Goal: Task Accomplishment & Management: Use online tool/utility

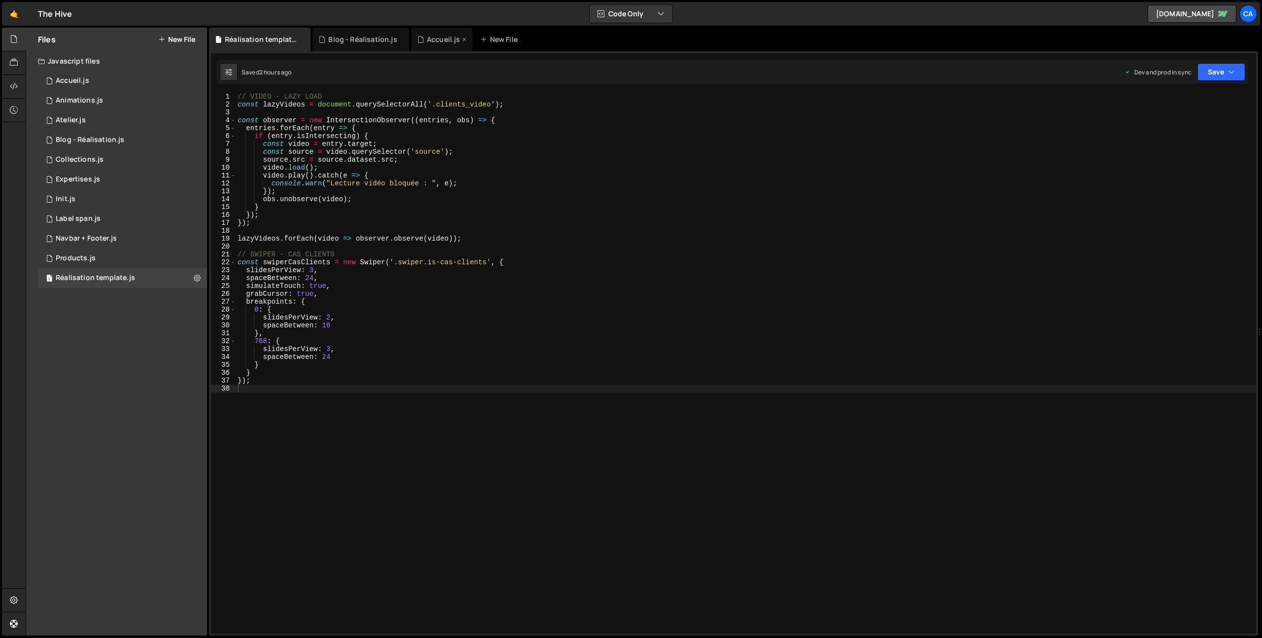
click at [431, 39] on div "Accueil.js" at bounding box center [444, 40] width 34 height 10
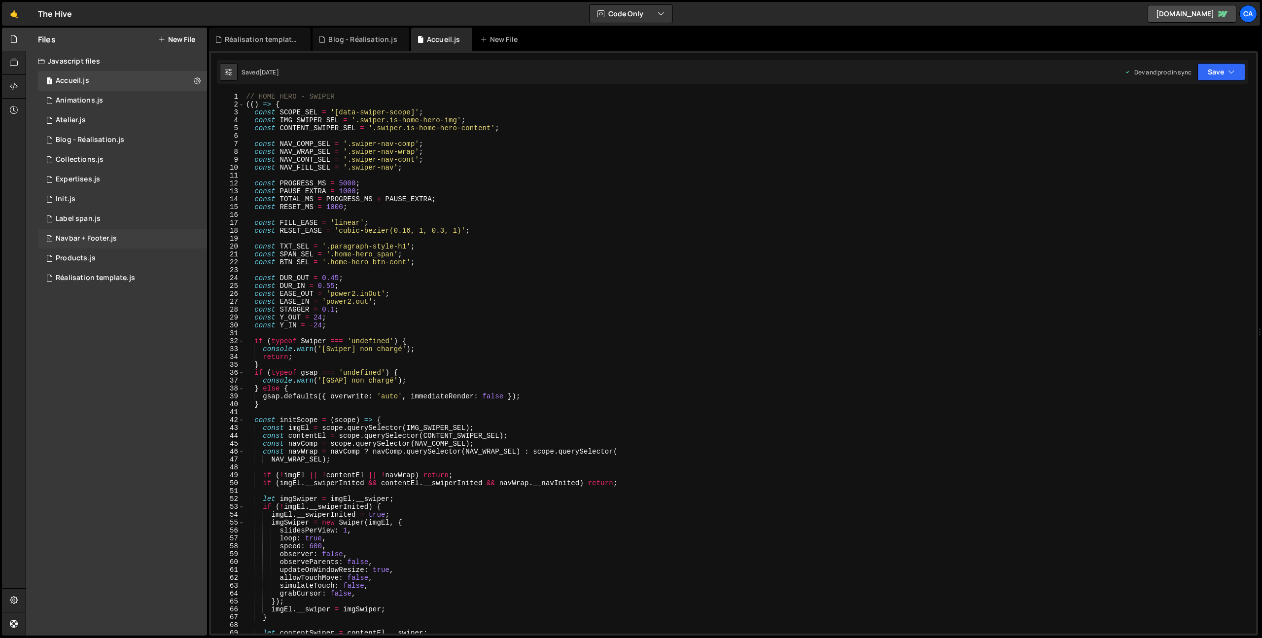
click at [117, 237] on div "1 Navbar + Footer.js 0" at bounding box center [122, 239] width 169 height 20
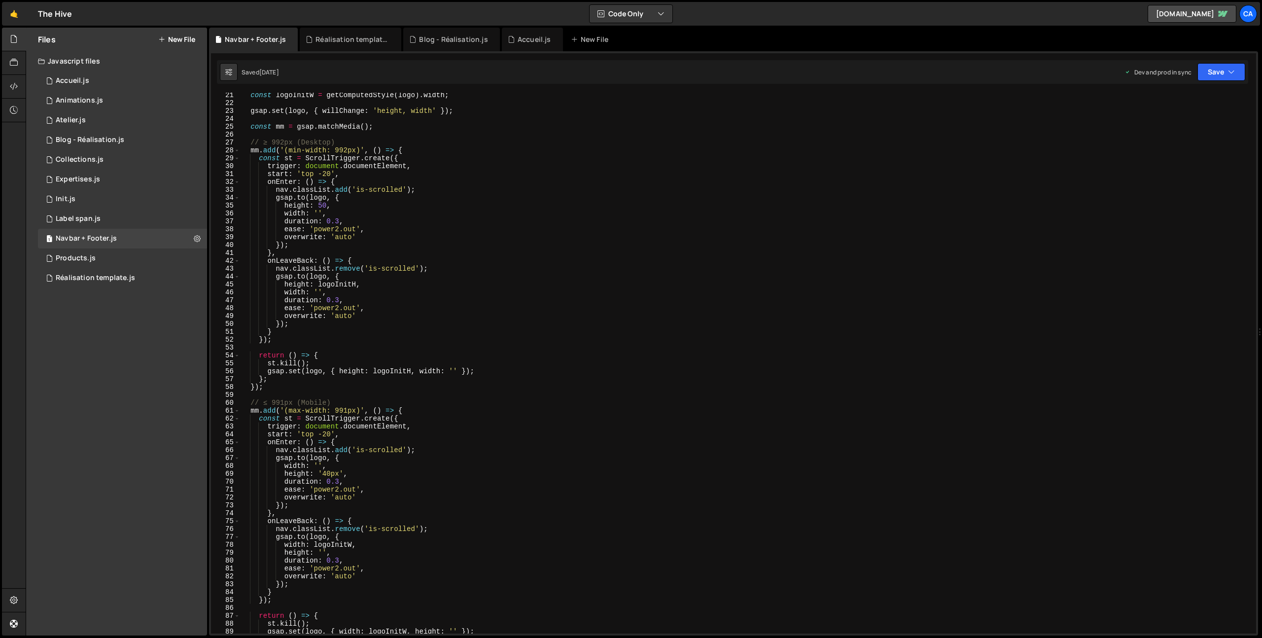
scroll to position [159, 0]
type textarea "height: 50,"
click at [476, 208] on div "const logoInitW = getComputedStyle ( logo ) . width ; gsap . set ( logo , { wil…" at bounding box center [746, 369] width 1012 height 557
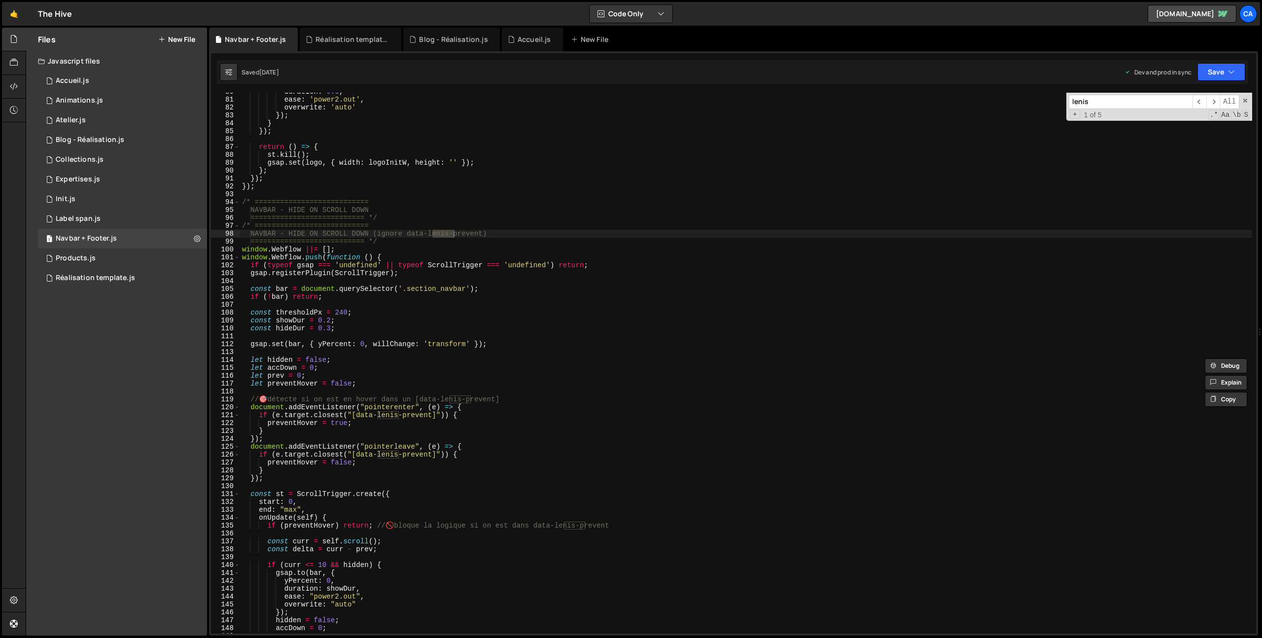
scroll to position [672, 0]
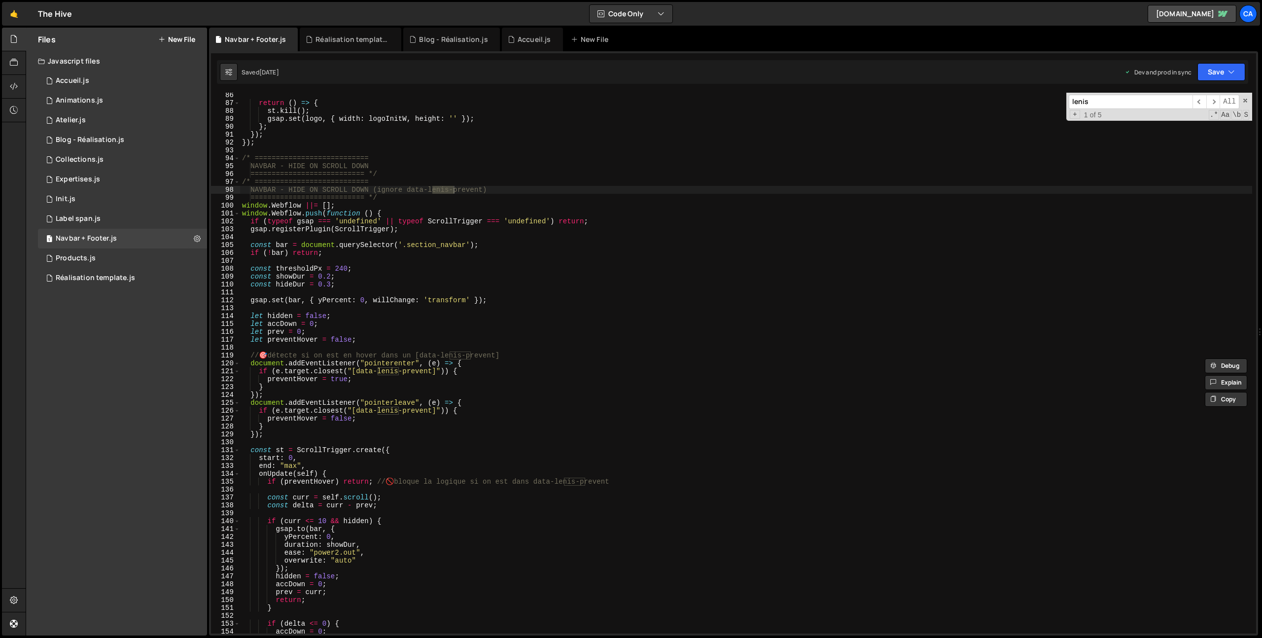
type input "lenis"
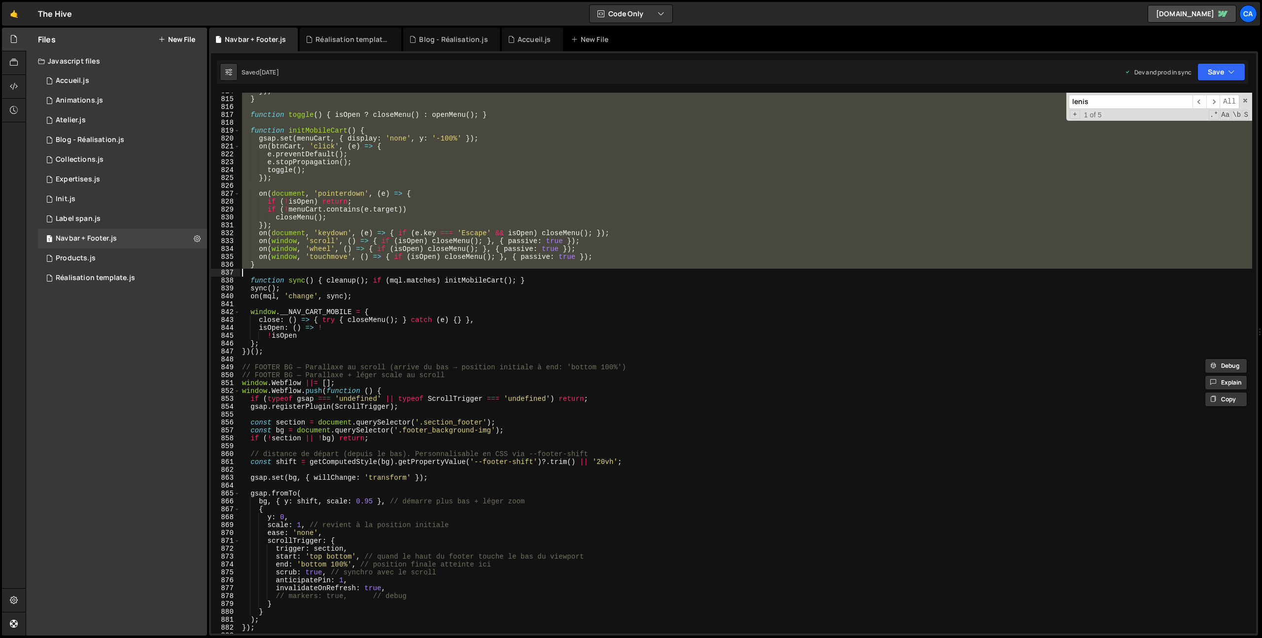
scroll to position [6419, 0]
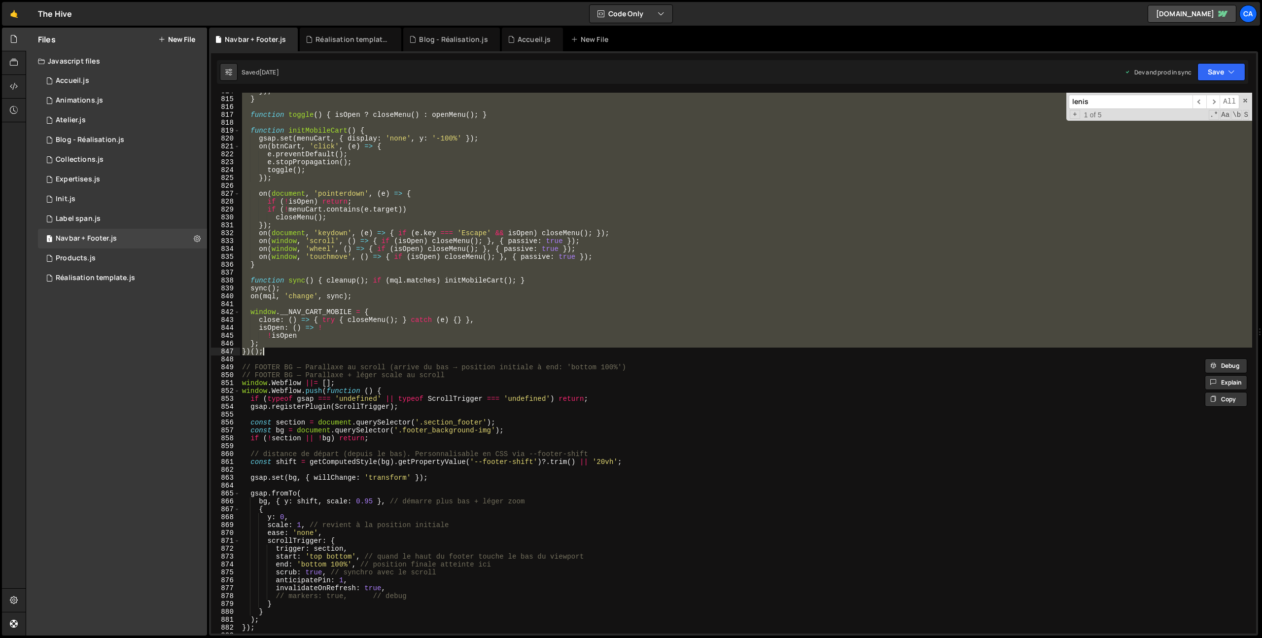
drag, startPoint x: 242, startPoint y: 95, endPoint x: 310, endPoint y: 351, distance: 264.7
click at [310, 351] on div "}) ; } function toggle ( ) { isOpen ? closeMenu ( ) : openMenu ( ) ; } function…" at bounding box center [746, 365] width 1012 height 557
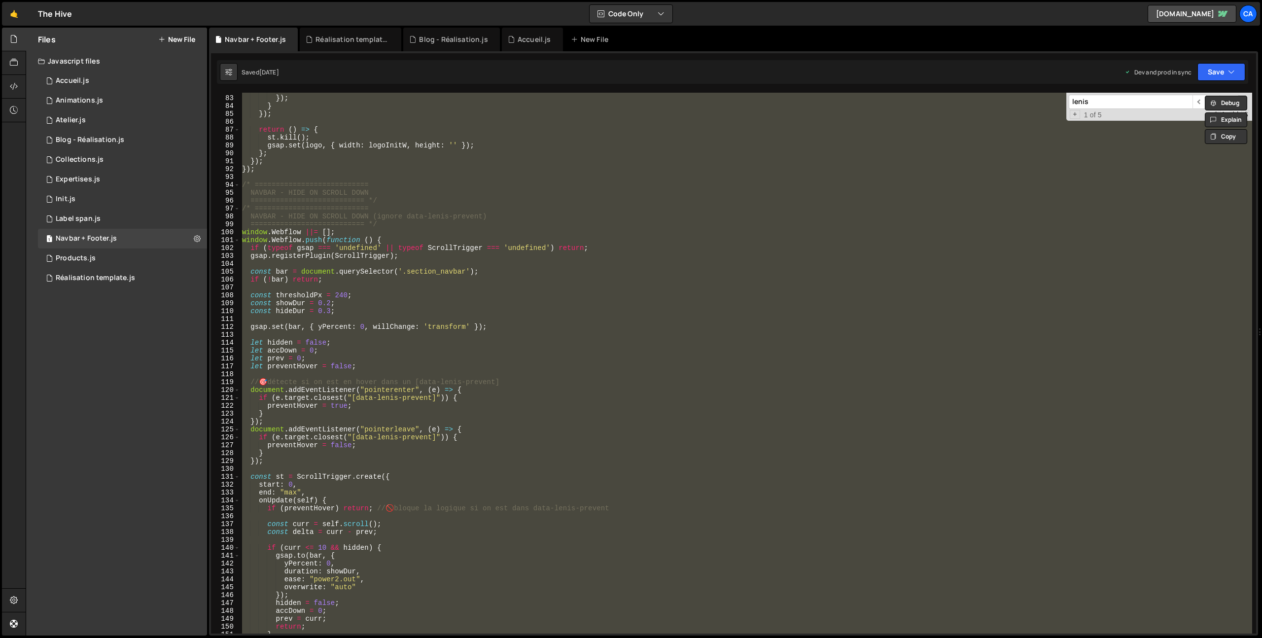
scroll to position [0, 0]
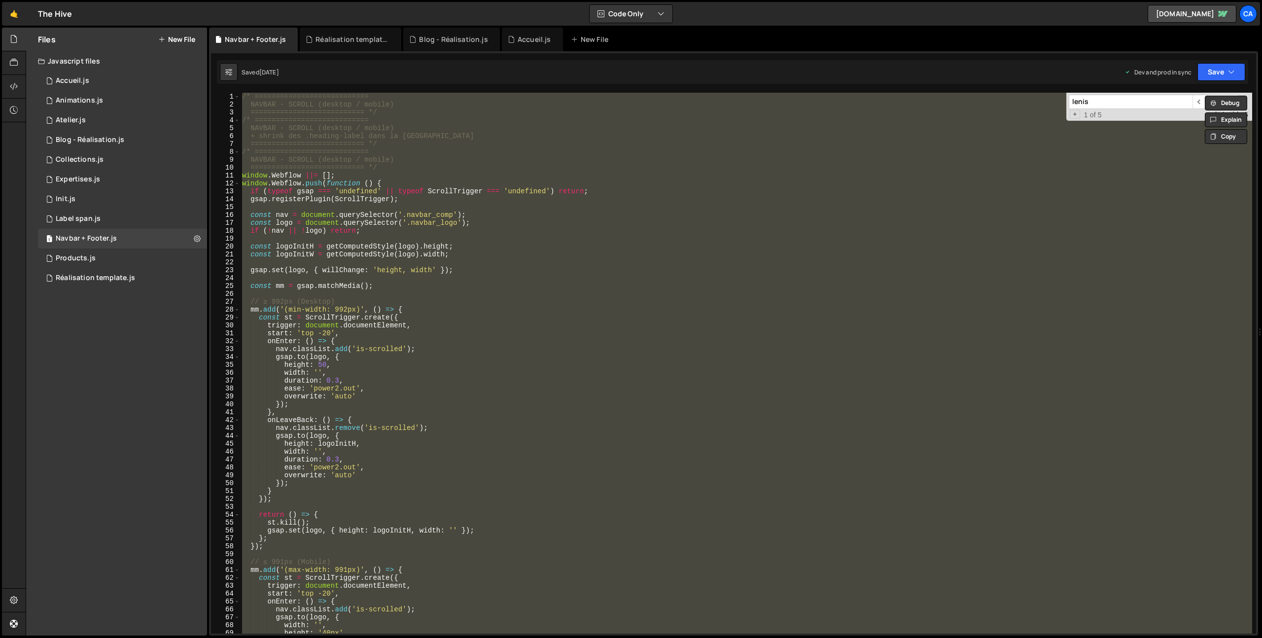
click at [452, 245] on div "/* =========================== NAVBAR - SCROLL (desktop / mobile) =============…" at bounding box center [746, 371] width 1012 height 557
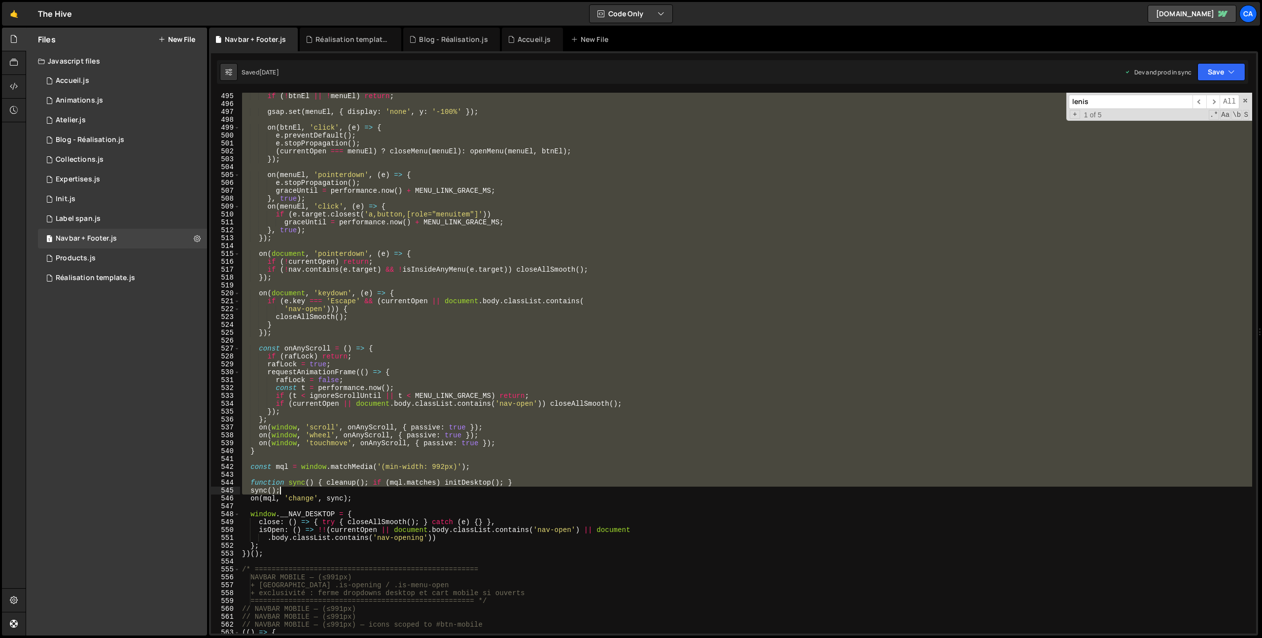
scroll to position [3934, 0]
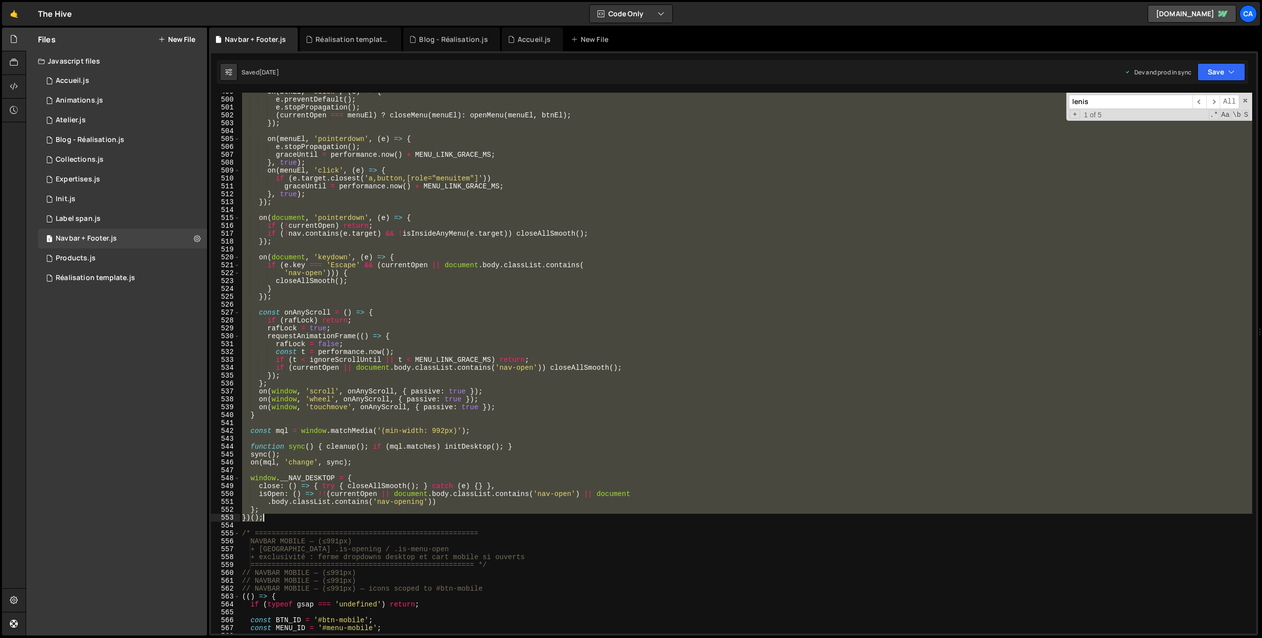
drag, startPoint x: 242, startPoint y: 375, endPoint x: 296, endPoint y: 520, distance: 154.8
click at [296, 520] on div "on ( btnEl , 'click' , ( e ) => { e . preventDefault ( ) ; e . stopPropagation …" at bounding box center [746, 366] width 1012 height 557
type textarea "}; })();"
paste textarea
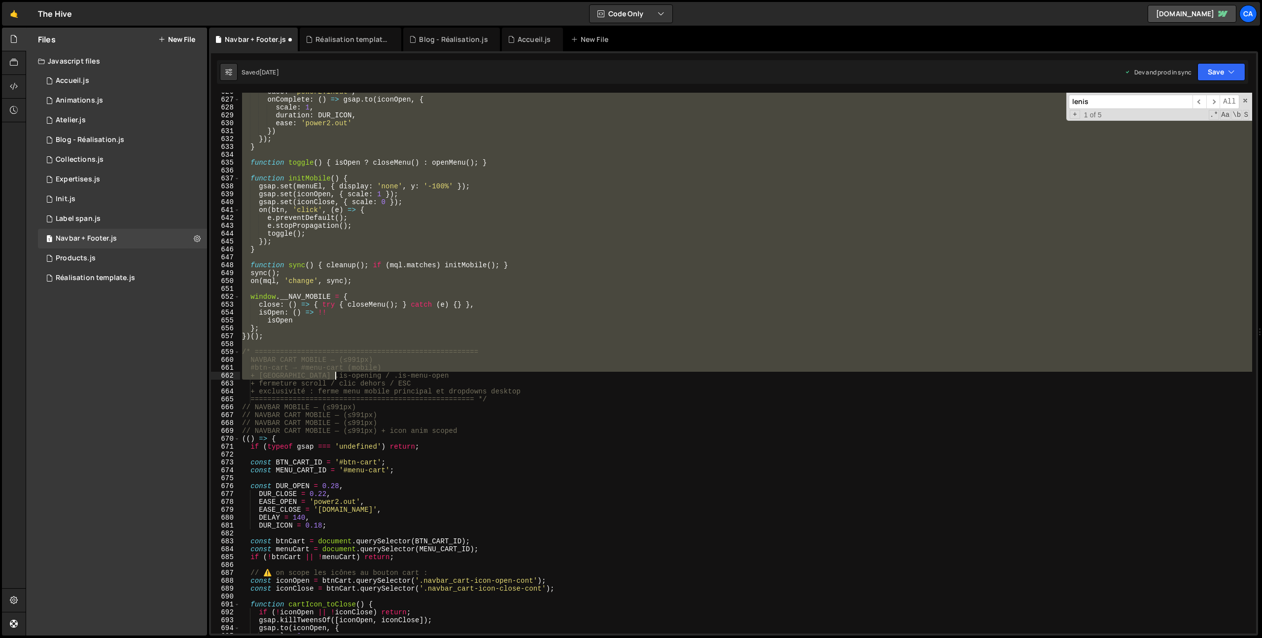
scroll to position [4954, 0]
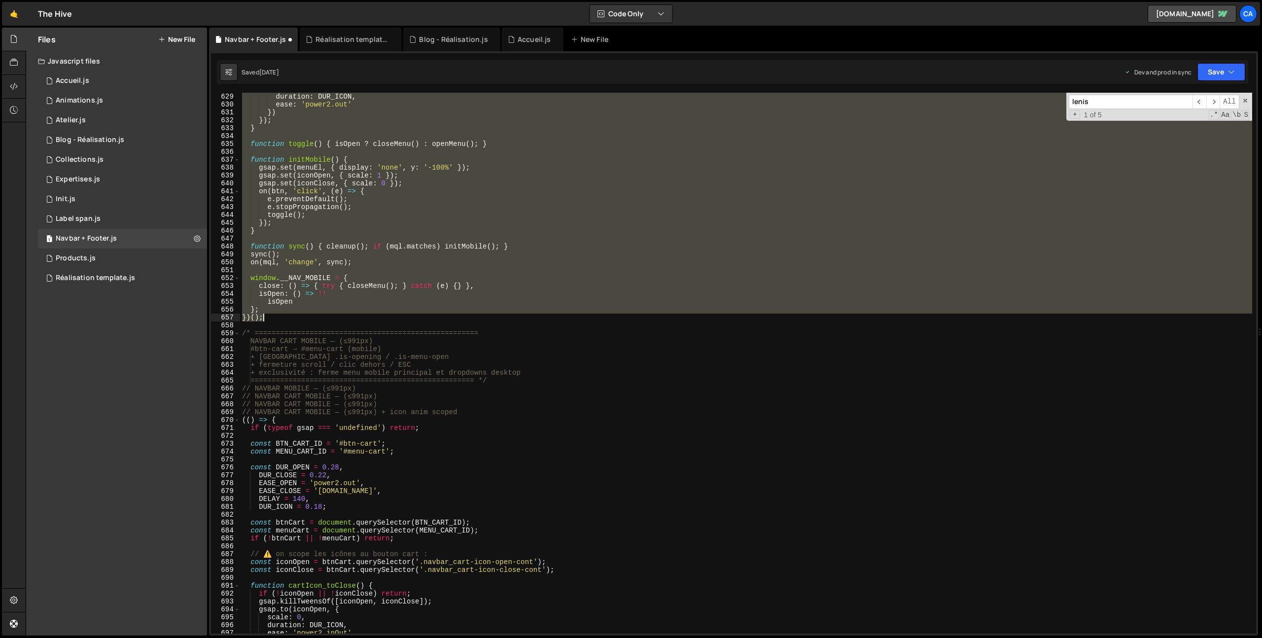
drag, startPoint x: 242, startPoint y: 314, endPoint x: 284, endPoint y: 317, distance: 42.0
click at [284, 317] on div "scale : 1 , duration : DUR_ICON , ease : 'power2.out' }) }) ; } function toggle…" at bounding box center [746, 363] width 1012 height 557
type textarea "}; })();"
paste textarea
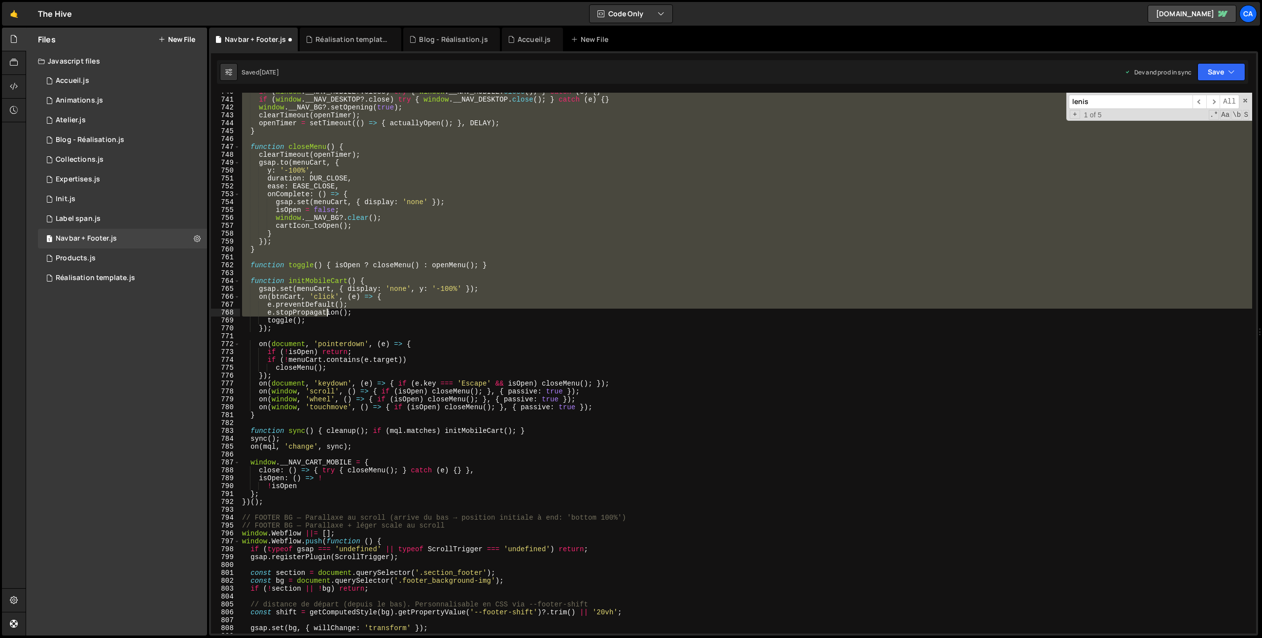
scroll to position [5900, 0]
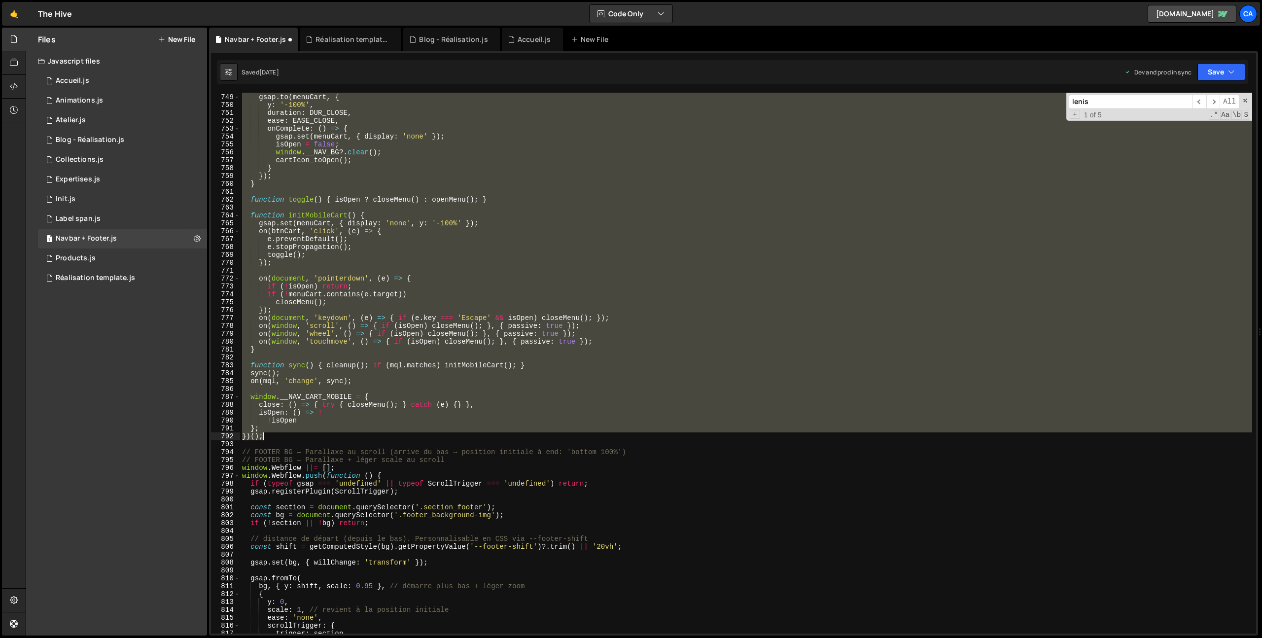
drag, startPoint x: 242, startPoint y: 279, endPoint x: 295, endPoint y: 433, distance: 163.1
click at [295, 433] on div "clearTimeout ( openTimer ) ; gsap . to ( menuCart , { y : '-100%' , duration : …" at bounding box center [746, 363] width 1012 height 557
type textarea "}; })();"
paste textarea
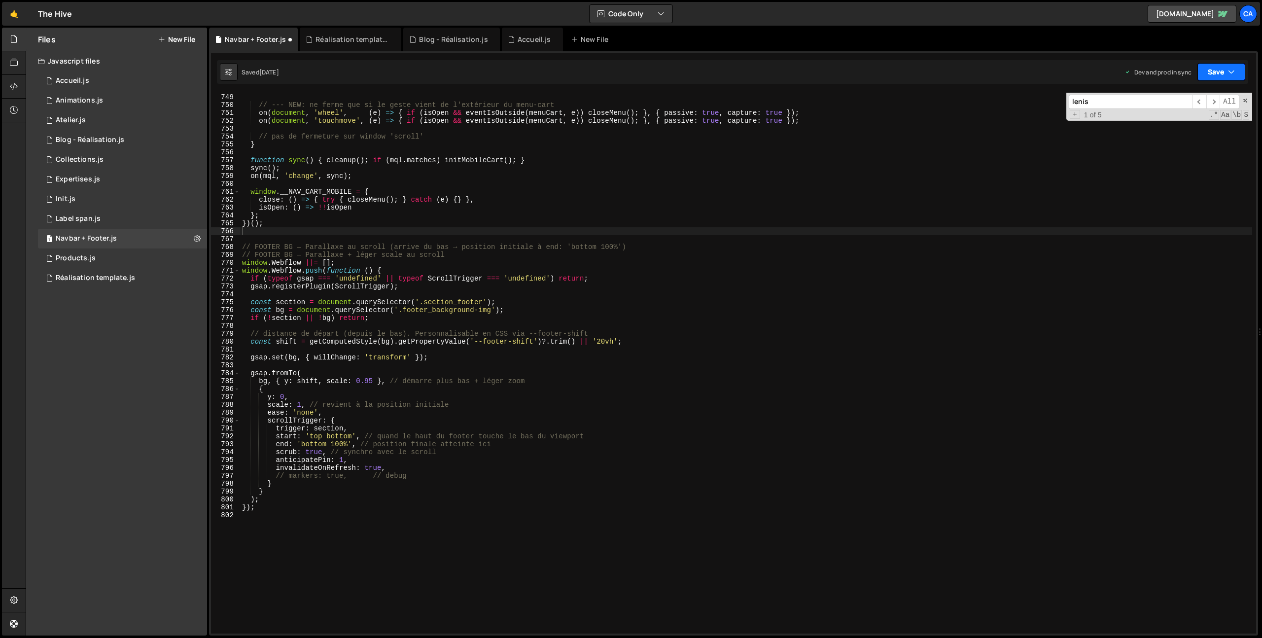
click at [1234, 65] on button "Save" at bounding box center [1222, 72] width 48 height 18
click at [1191, 129] on div "Save to Production S" at bounding box center [1188, 128] width 103 height 10
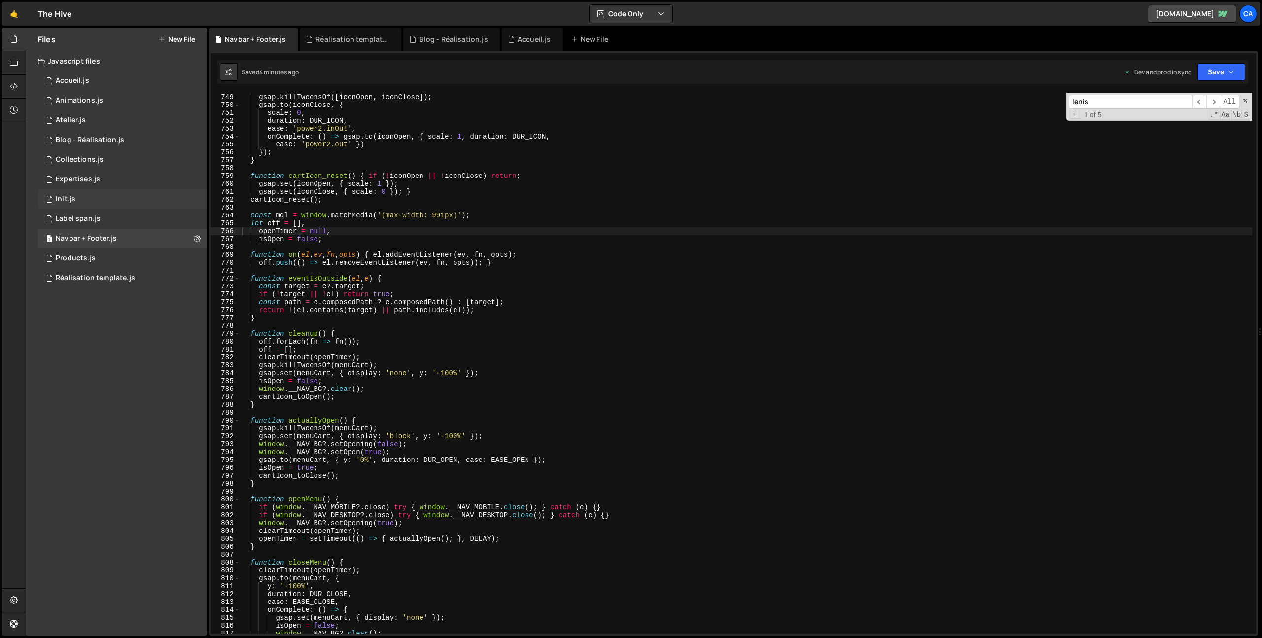
click at [98, 205] on div "1 Init.js 0" at bounding box center [122, 199] width 169 height 20
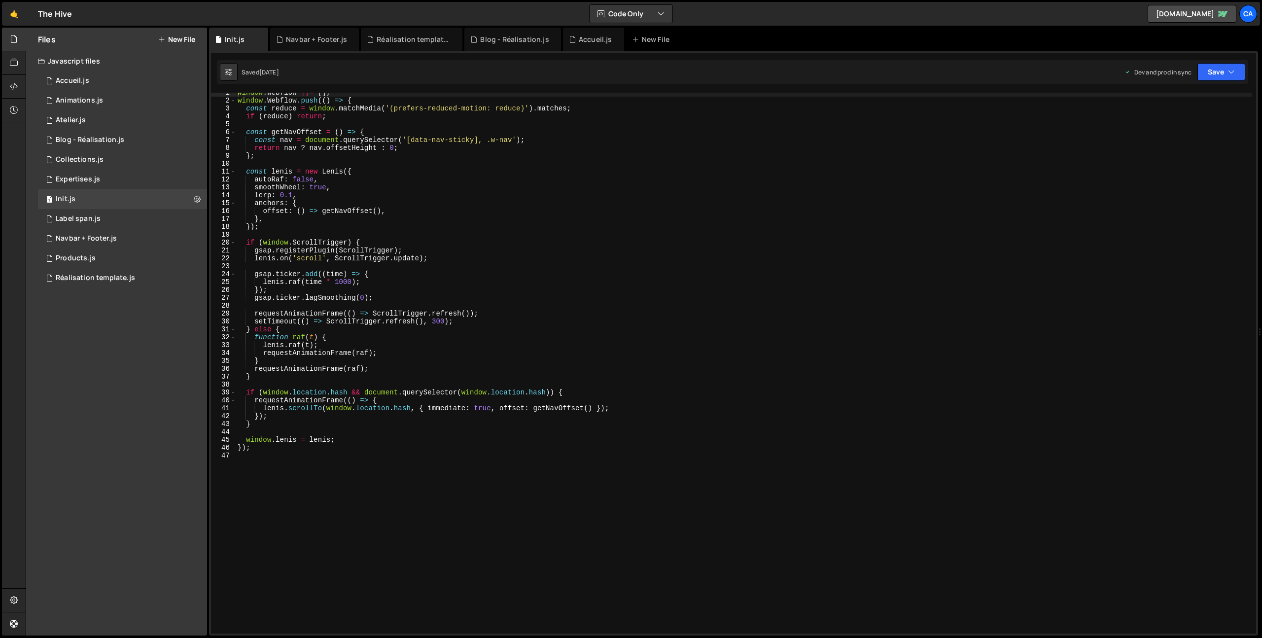
scroll to position [4, 0]
click at [319, 511] on div "window . Webflow ||= [ ] ; window . Webflow . push (( ) => { const reduce = win…" at bounding box center [744, 367] width 1017 height 557
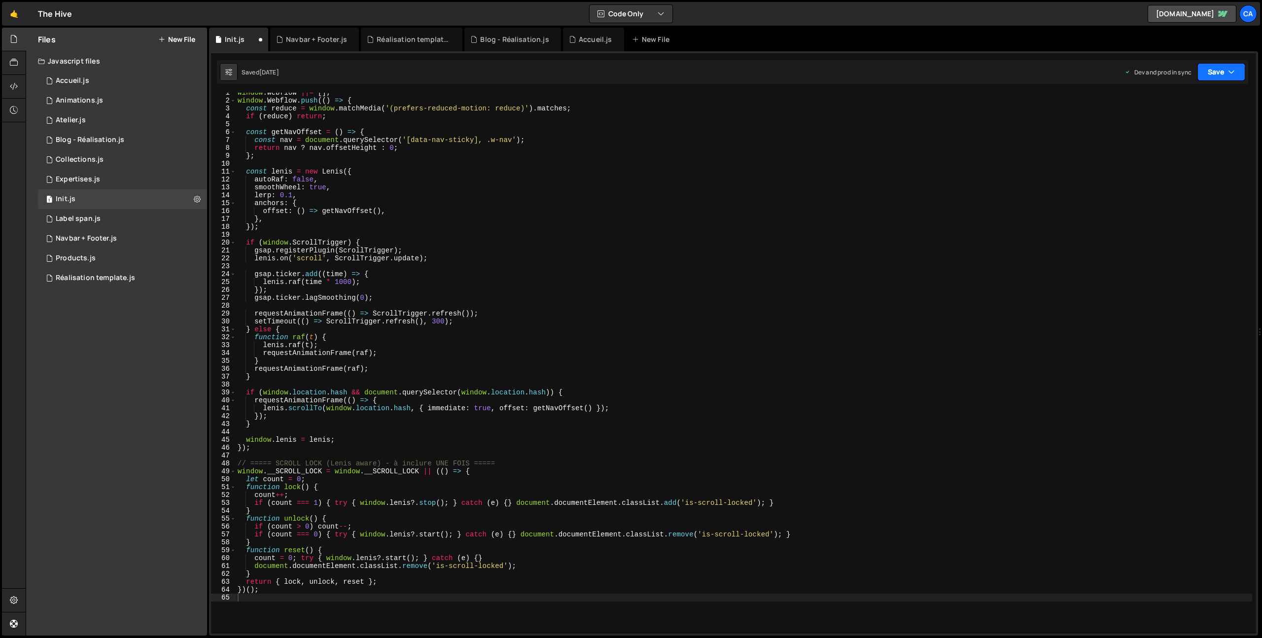
drag, startPoint x: 1209, startPoint y: 75, endPoint x: 1214, endPoint y: 85, distance: 10.8
click at [1209, 75] on button "Save" at bounding box center [1222, 72] width 48 height 18
click at [1173, 137] on div "[DATE]" at bounding box center [1163, 139] width 19 height 8
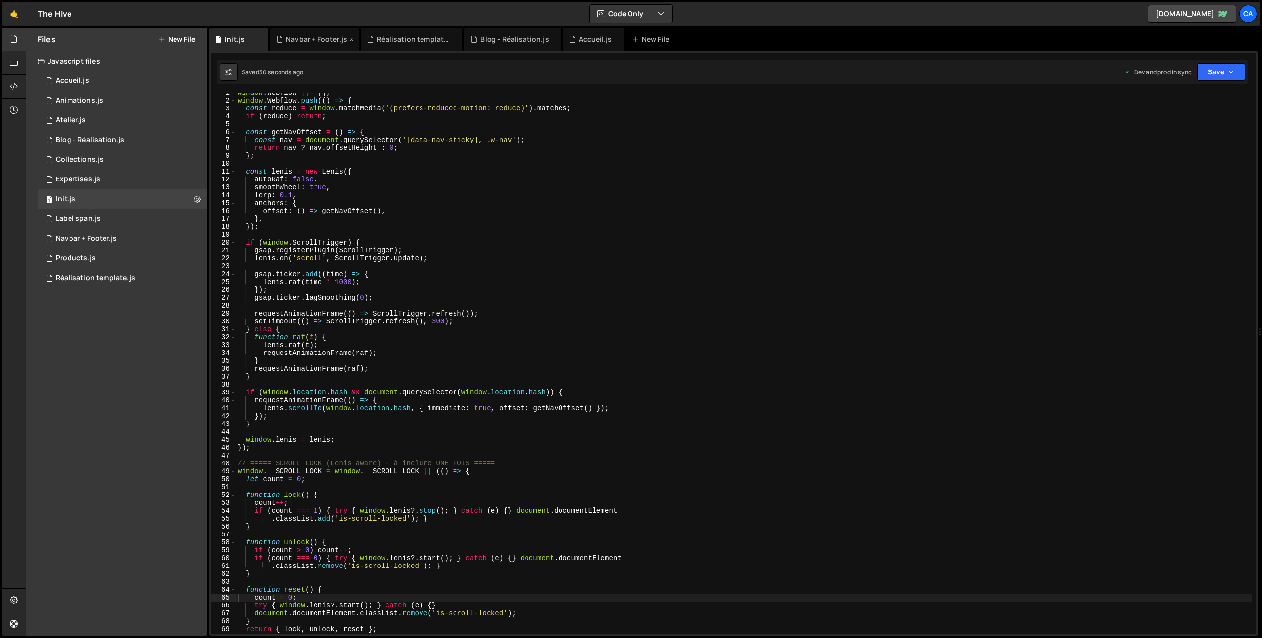
click at [298, 42] on div "Navbar + Footer.js" at bounding box center [316, 40] width 61 height 10
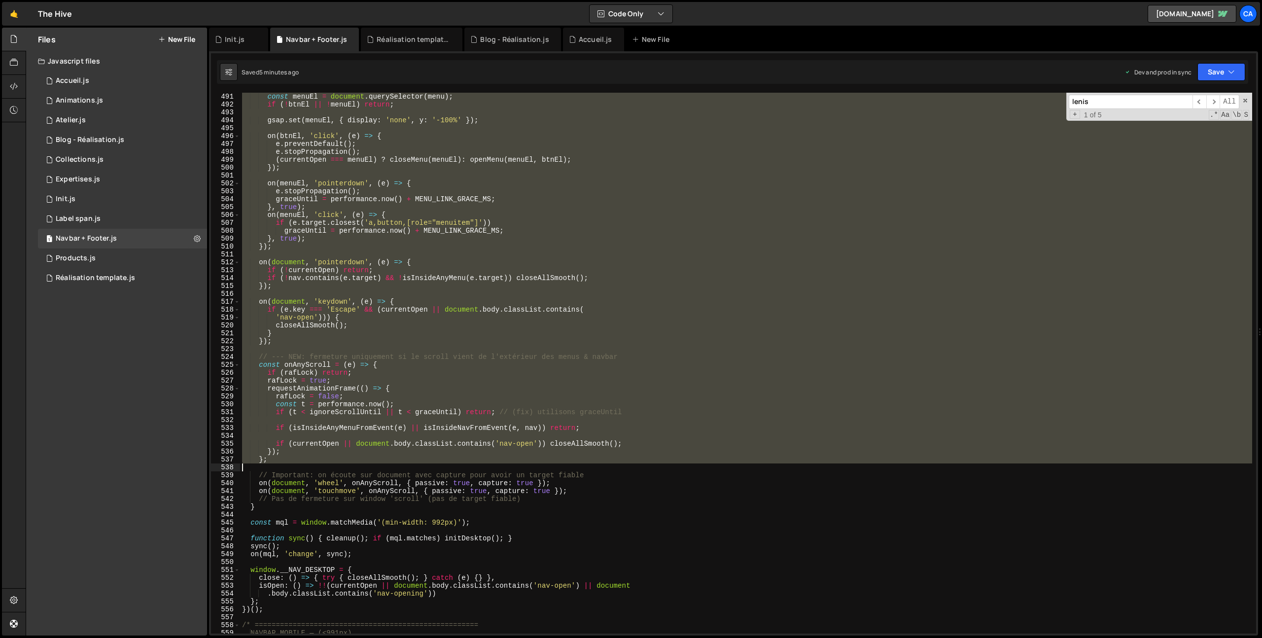
scroll to position [3962, 0]
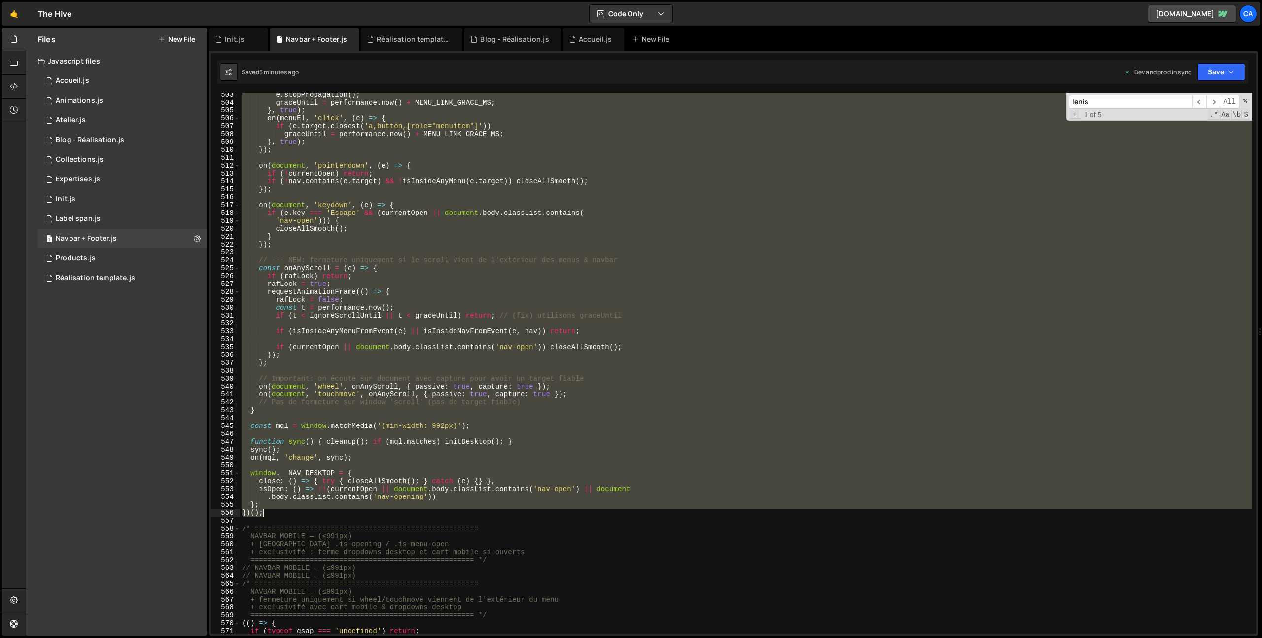
drag, startPoint x: 242, startPoint y: 451, endPoint x: 273, endPoint y: 511, distance: 67.3
click at [273, 511] on div "e . stopPropagation ( ) ; graceUntil = performance . now ( ) + MENU_LINK_GRACE_…" at bounding box center [746, 369] width 1012 height 557
type textarea "}; })();"
paste textarea
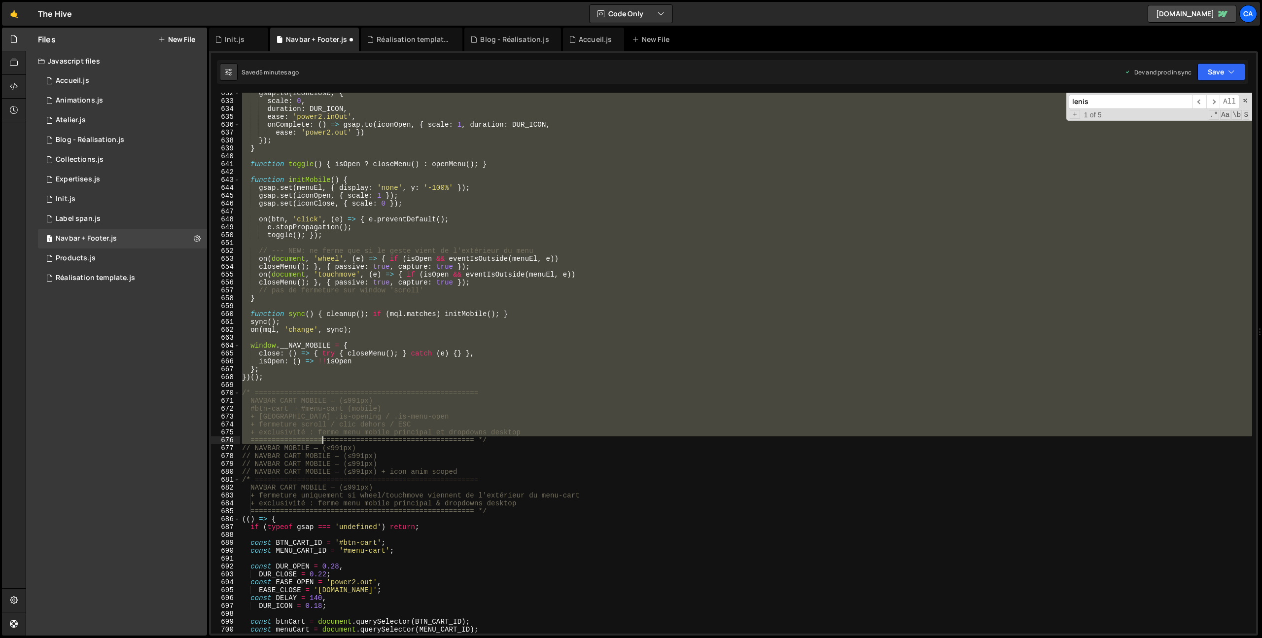
scroll to position [4985, 0]
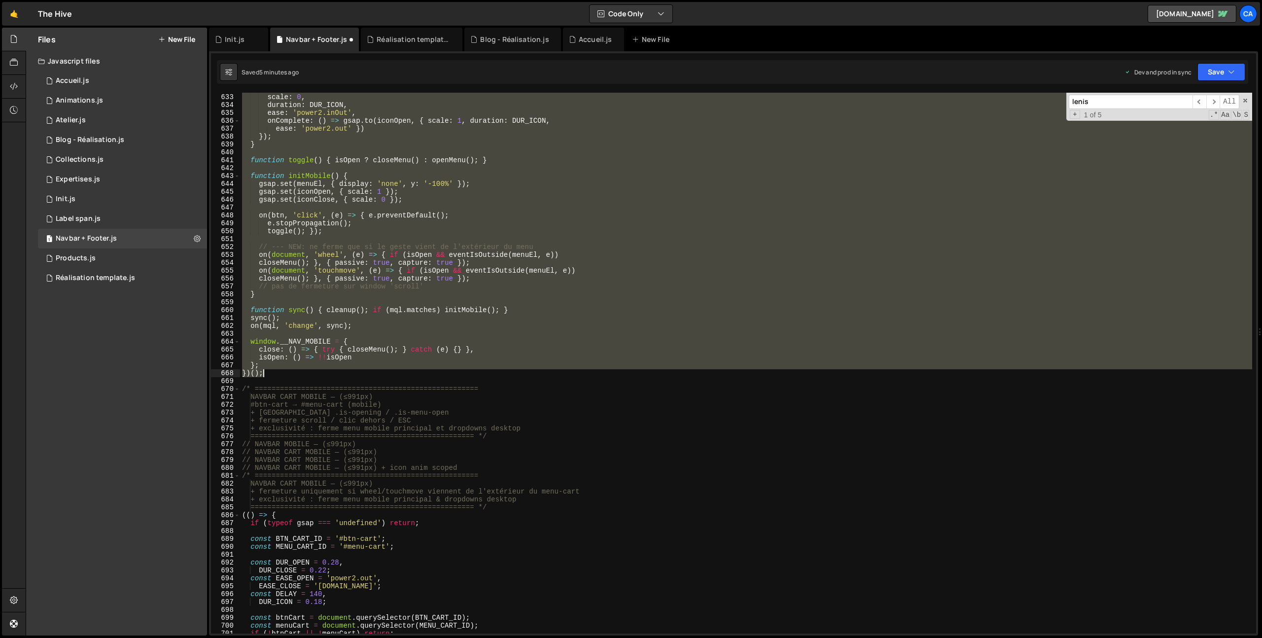
drag, startPoint x: 243, startPoint y: 393, endPoint x: 280, endPoint y: 375, distance: 41.9
click at [280, 375] on div "gsap . to ( iconClose , { scale : 0 , duration : DUR_ICON , ease : 'power2.inOu…" at bounding box center [746, 363] width 1012 height 557
type textarea "}; })();"
paste textarea
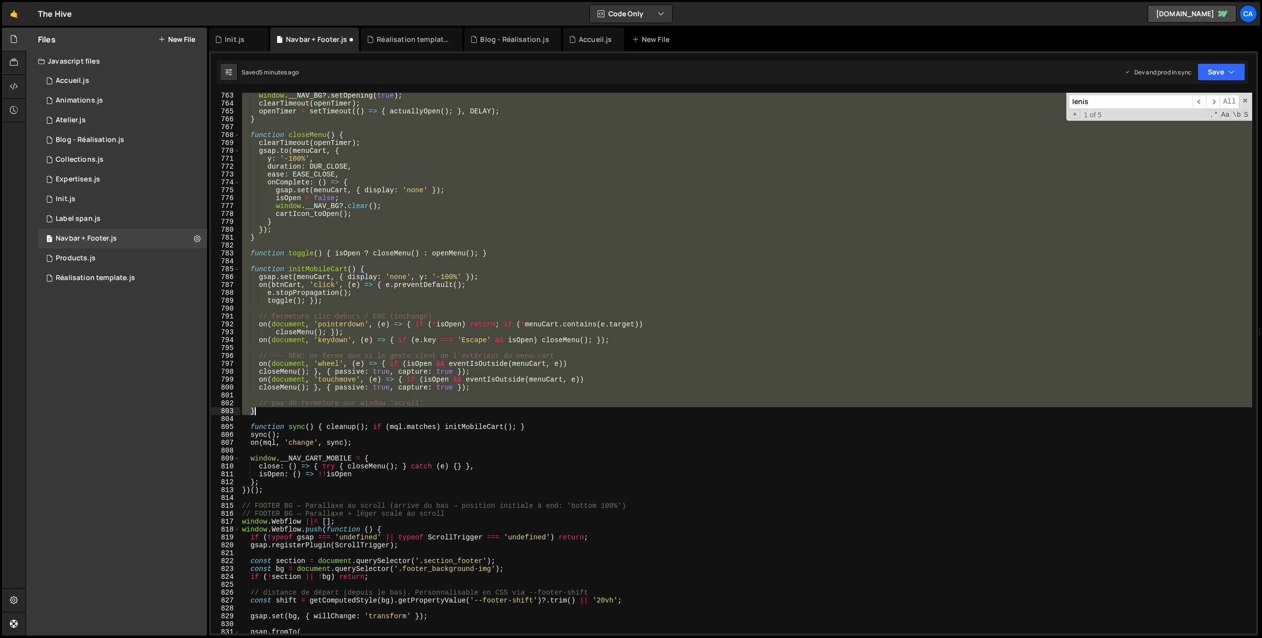
scroll to position [6026, 0]
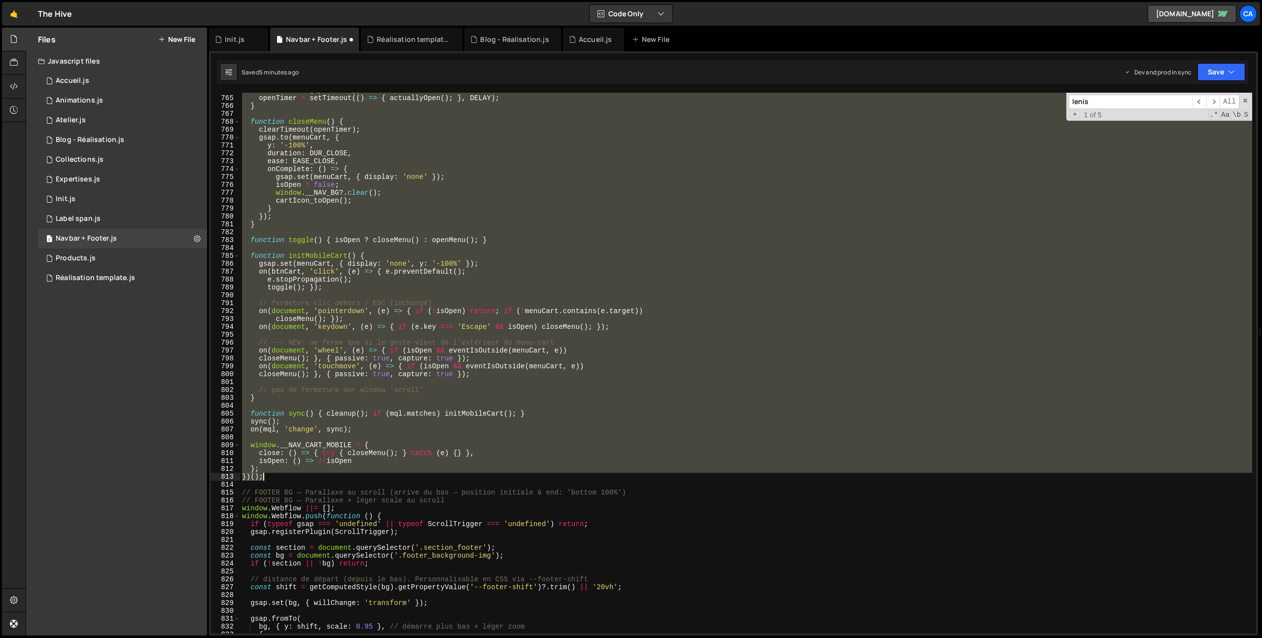
drag, startPoint x: 241, startPoint y: 371, endPoint x: 279, endPoint y: 477, distance: 112.1
click at [279, 477] on div "clearTimeout ( openTimer ) ; openTimer = setTimeout (( ) => { actuallyOpen ( ) …" at bounding box center [746, 364] width 1012 height 557
type textarea "}; })();"
paste textarea
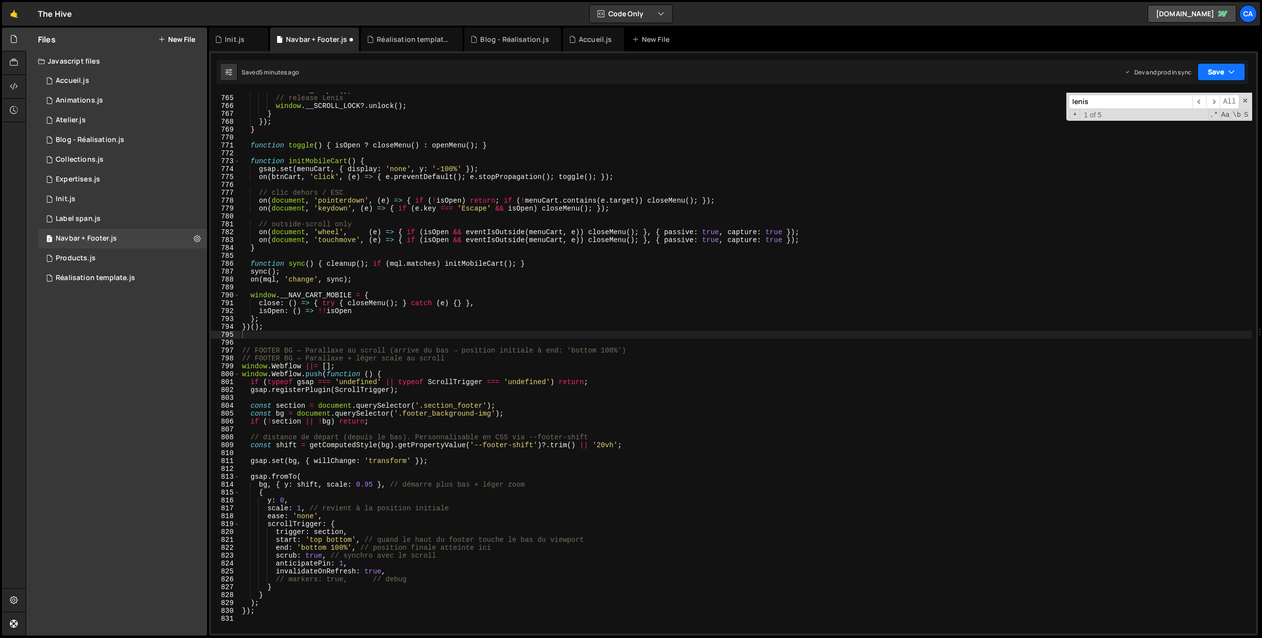
click at [1214, 71] on button "Save" at bounding box center [1222, 72] width 48 height 18
click at [1172, 141] on div "5 minutes ago" at bounding box center [1173, 139] width 38 height 8
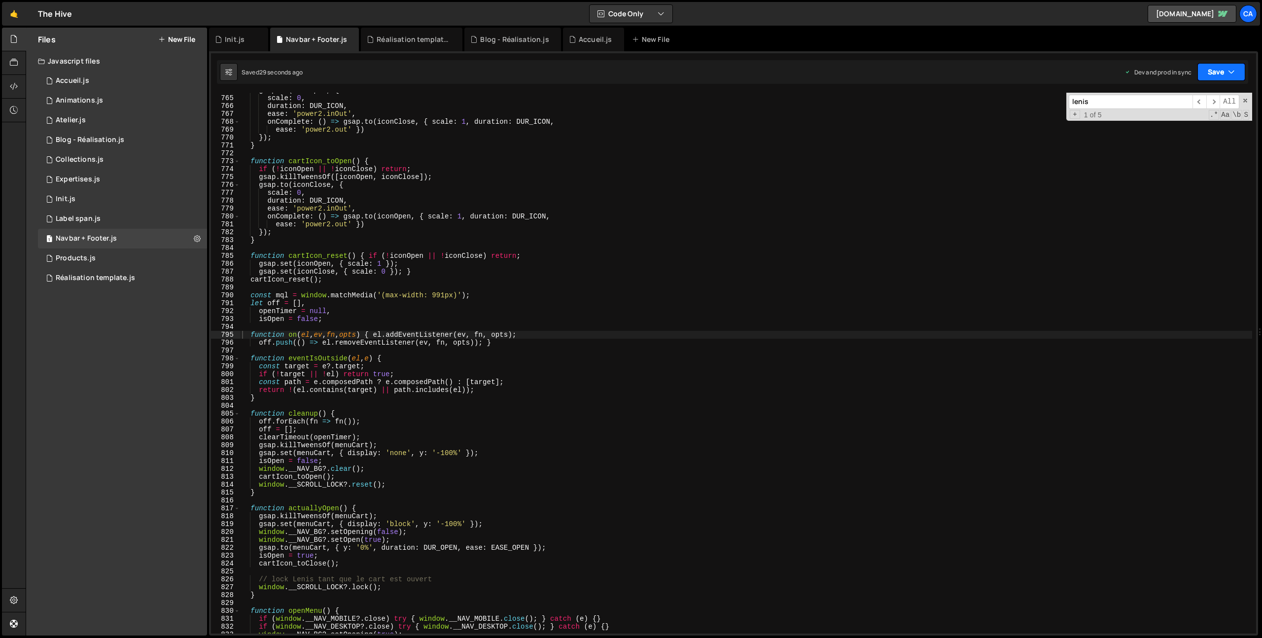
click at [1210, 69] on button "Save" at bounding box center [1222, 72] width 48 height 18
click at [1186, 129] on div "Save to Production S" at bounding box center [1188, 128] width 103 height 10
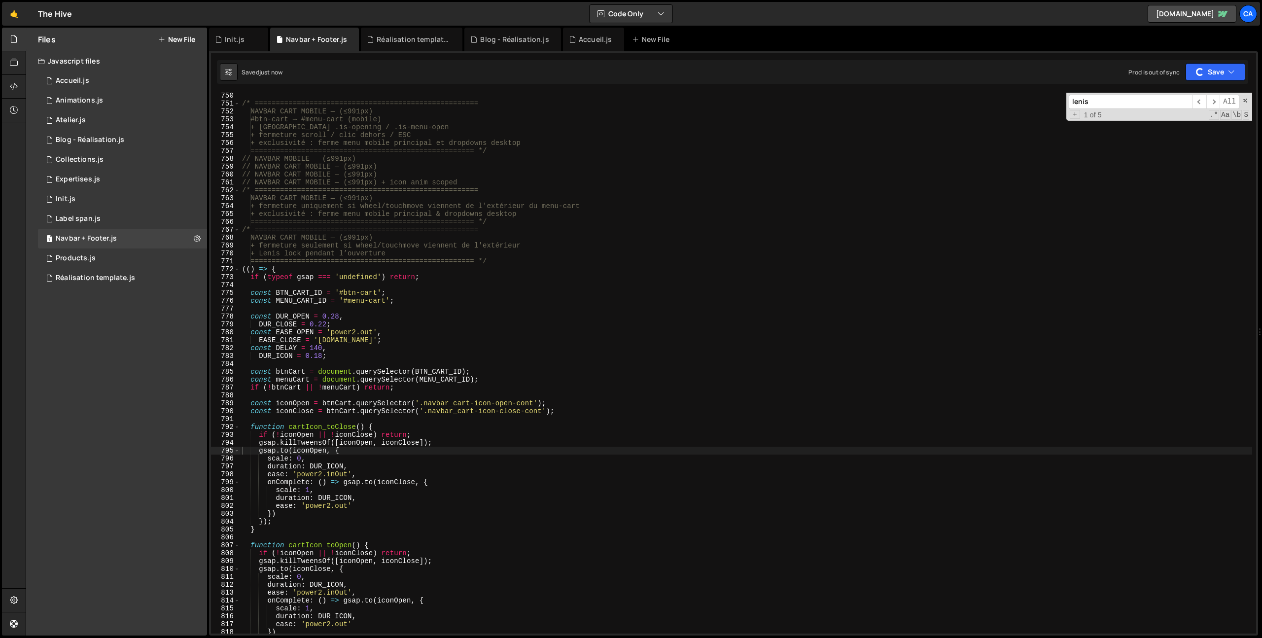
scroll to position [5892, 0]
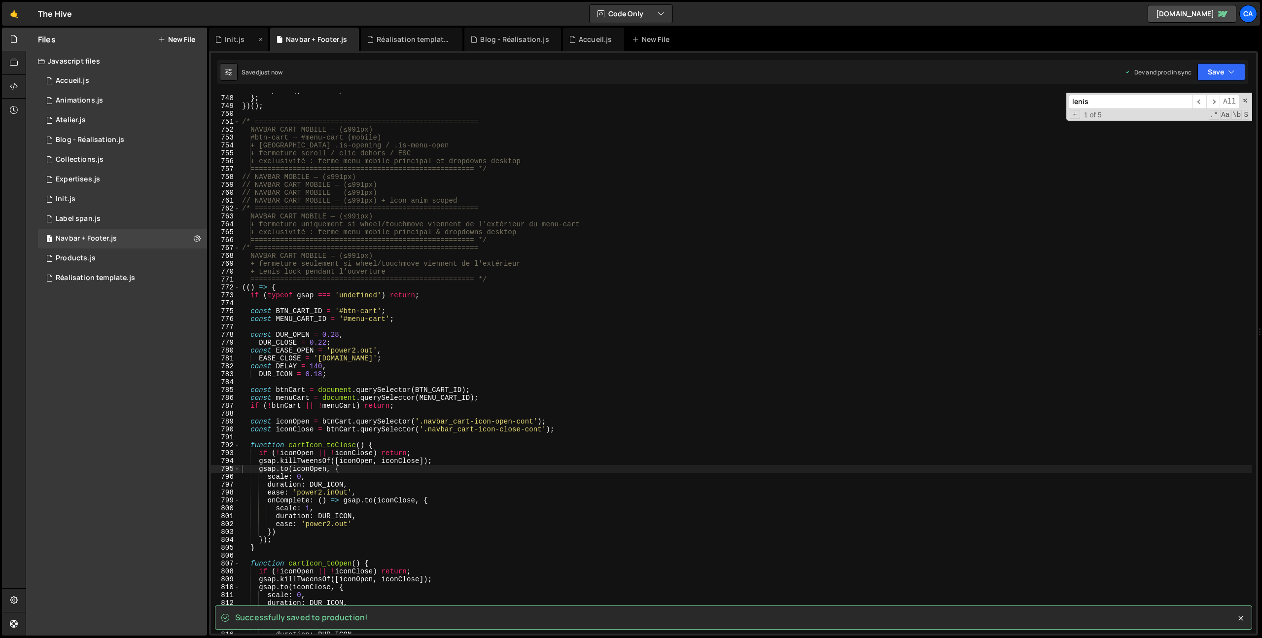
click at [227, 43] on div "Init.js" at bounding box center [235, 40] width 20 height 10
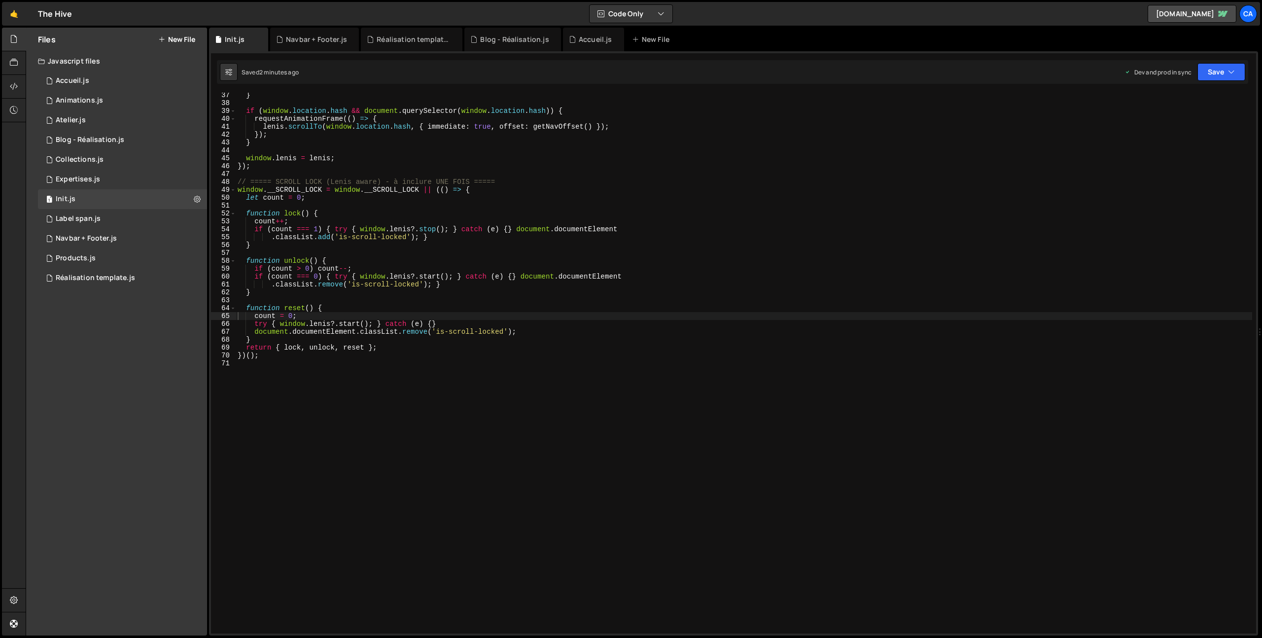
scroll to position [286, 0]
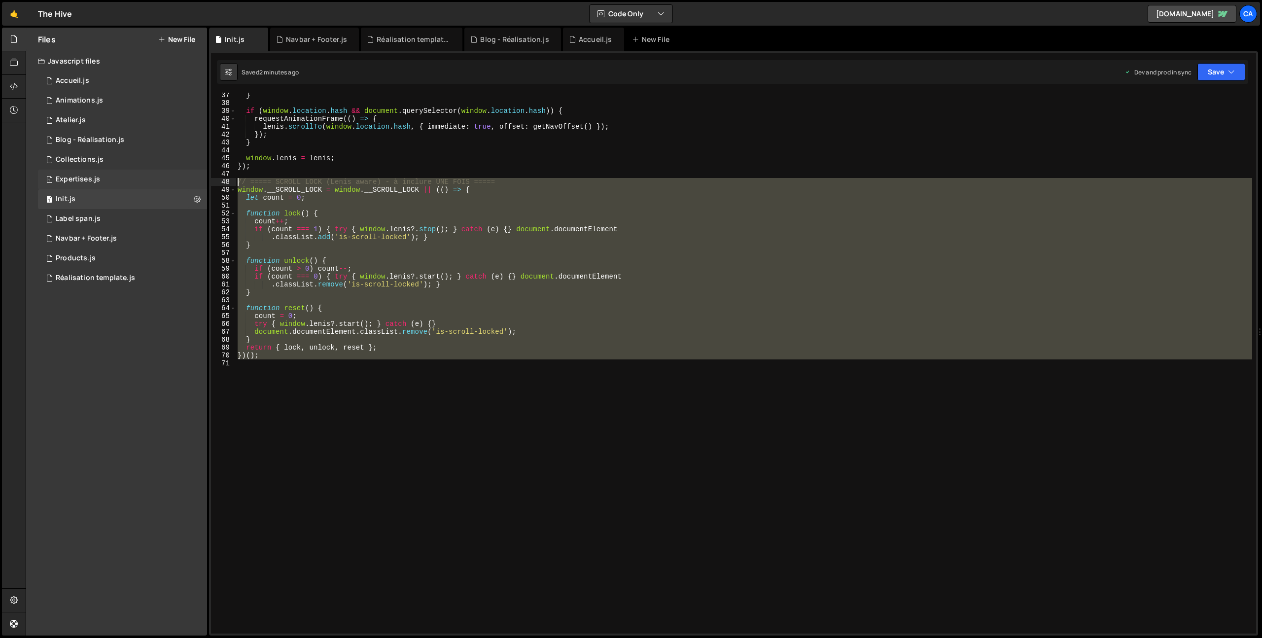
drag, startPoint x: 282, startPoint y: 359, endPoint x: 199, endPoint y: 178, distance: 199.3
click at [199, 178] on div "Files New File Javascript files 1 Accueil.js 0 1 Animations.js 0 1 Atelier.js 0…" at bounding box center [644, 332] width 1237 height 608
type textarea "// ===== SCROLL LOCK (Lenis aware) - à inclure UNE FOIS ===== window.__SCROLL_L…"
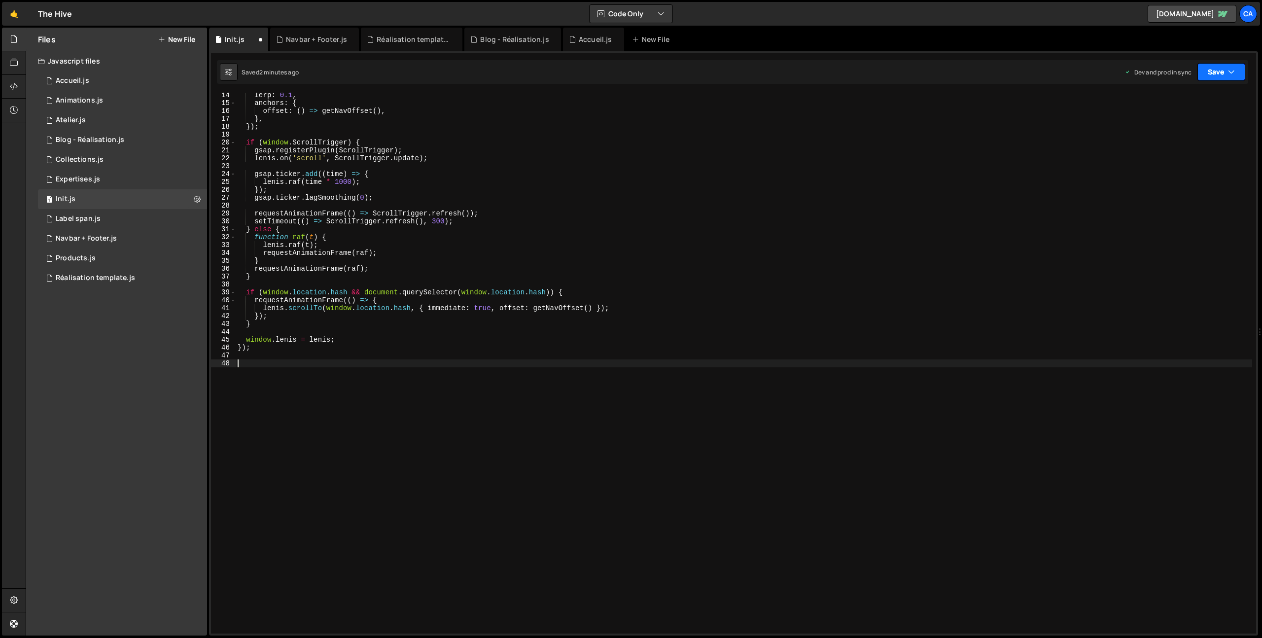
click at [1220, 72] on button "Save" at bounding box center [1222, 72] width 48 height 18
click at [1192, 124] on div "Save to Production S" at bounding box center [1188, 128] width 103 height 10
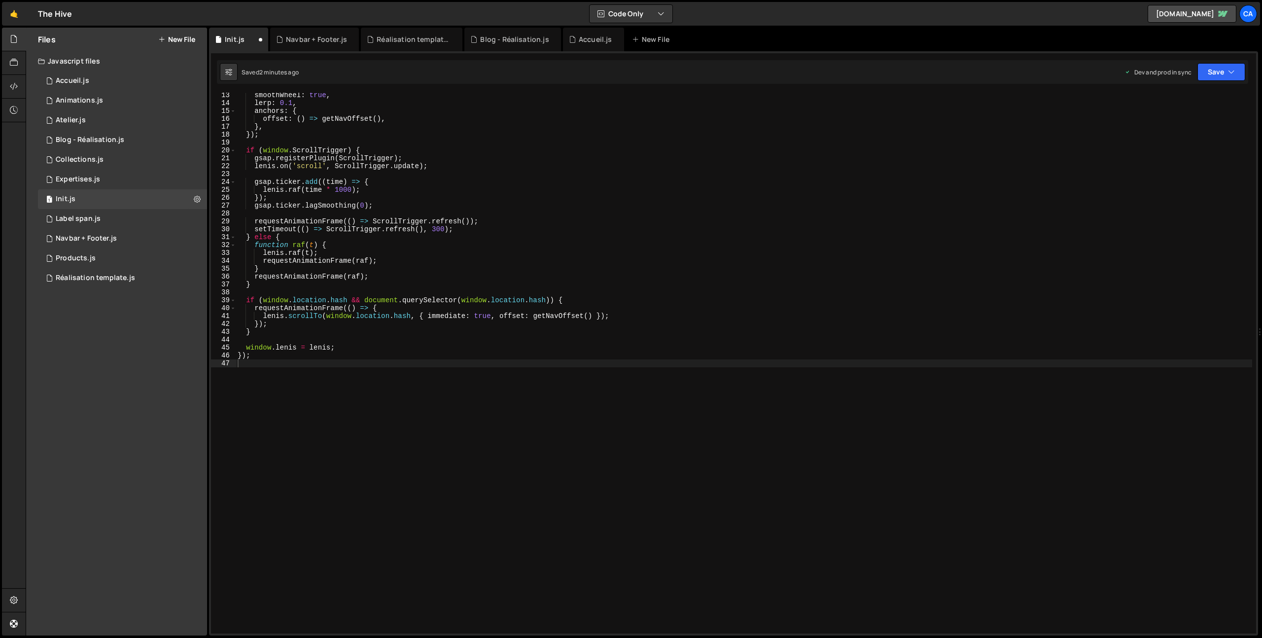
scroll to position [97, 0]
click at [263, 377] on div "smoothWheel : true , lerp : 0.1 , anchors : { offset : ( ) => getNavOffset ( ) …" at bounding box center [744, 369] width 1017 height 557
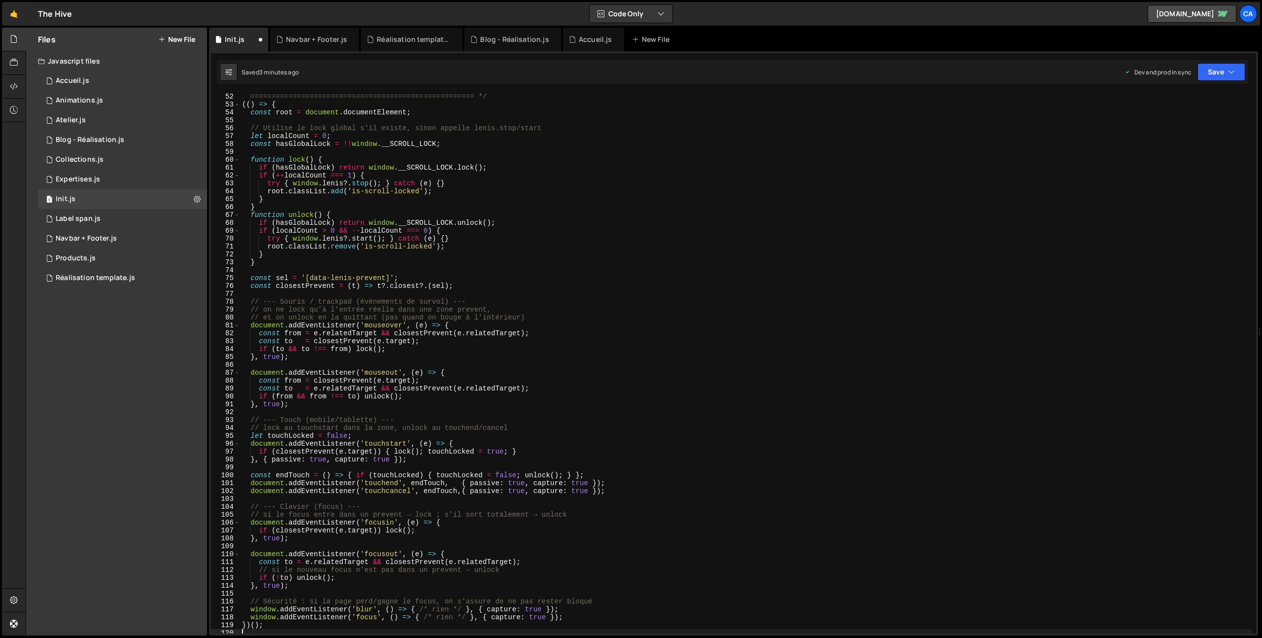
scroll to position [305, 0]
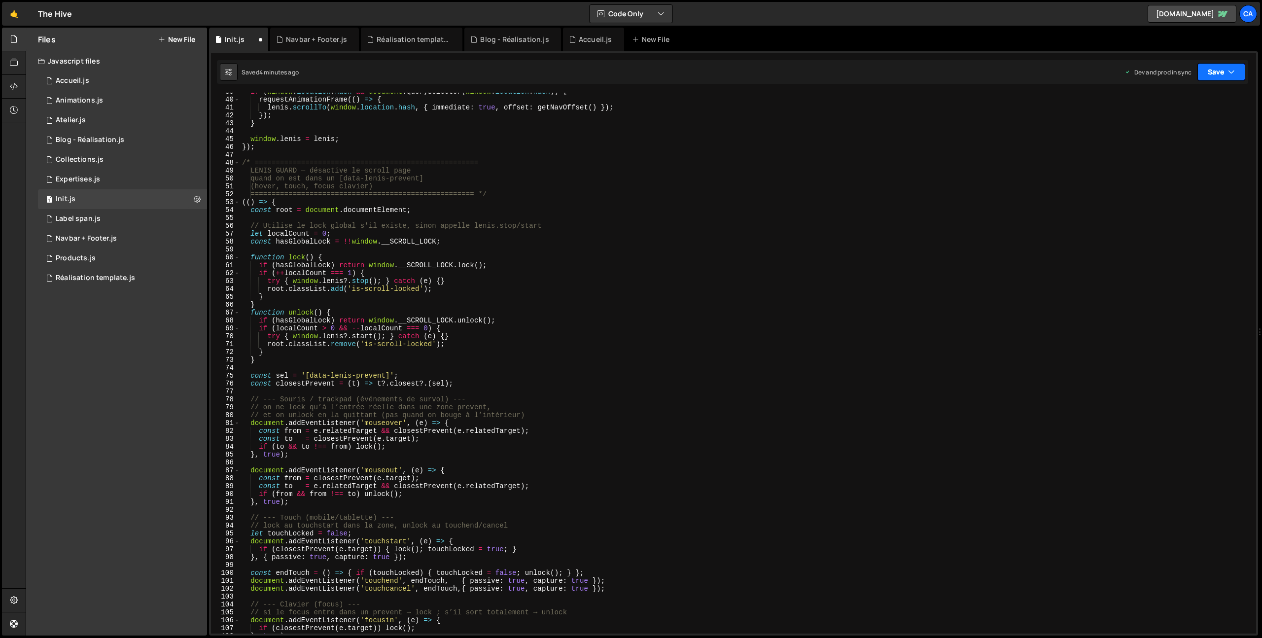
click at [1202, 71] on button "Save" at bounding box center [1222, 72] width 48 height 18
click at [1189, 132] on div "Save to Production S" at bounding box center [1188, 128] width 103 height 10
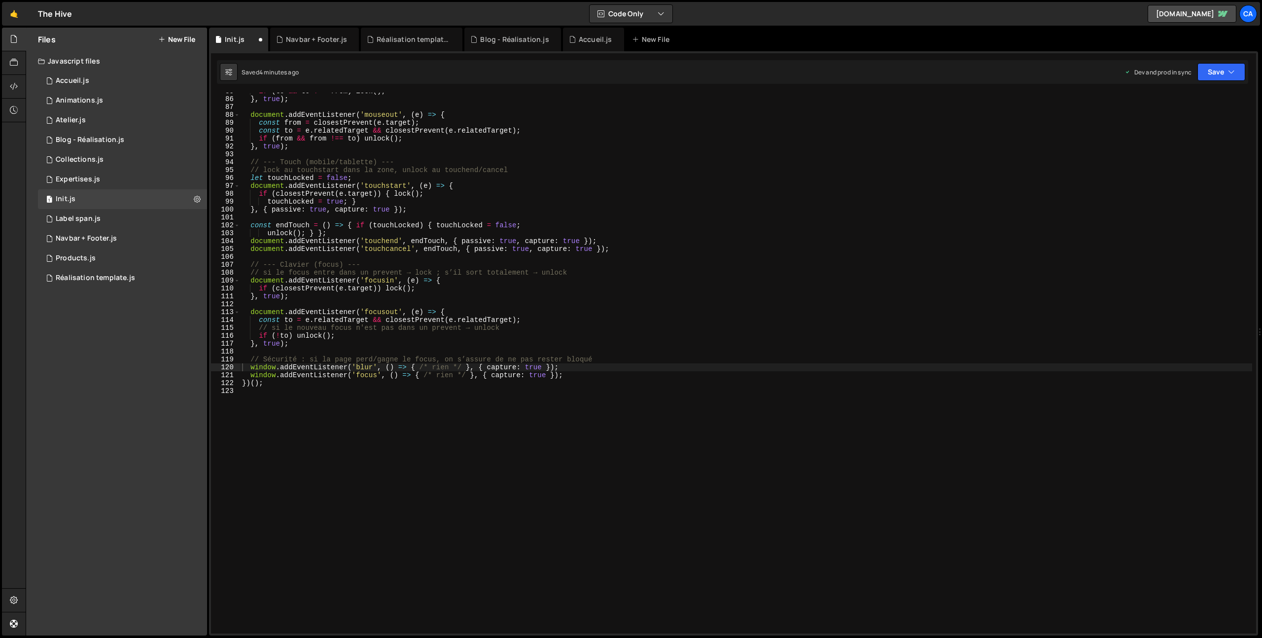
scroll to position [669, 0]
click at [1232, 77] on button "Save" at bounding box center [1216, 72] width 60 height 18
click at [274, 421] on div "if ( to && to !== from ) lock ( ) ; } , true ) ; document . addEventListener ( …" at bounding box center [746, 365] width 1012 height 557
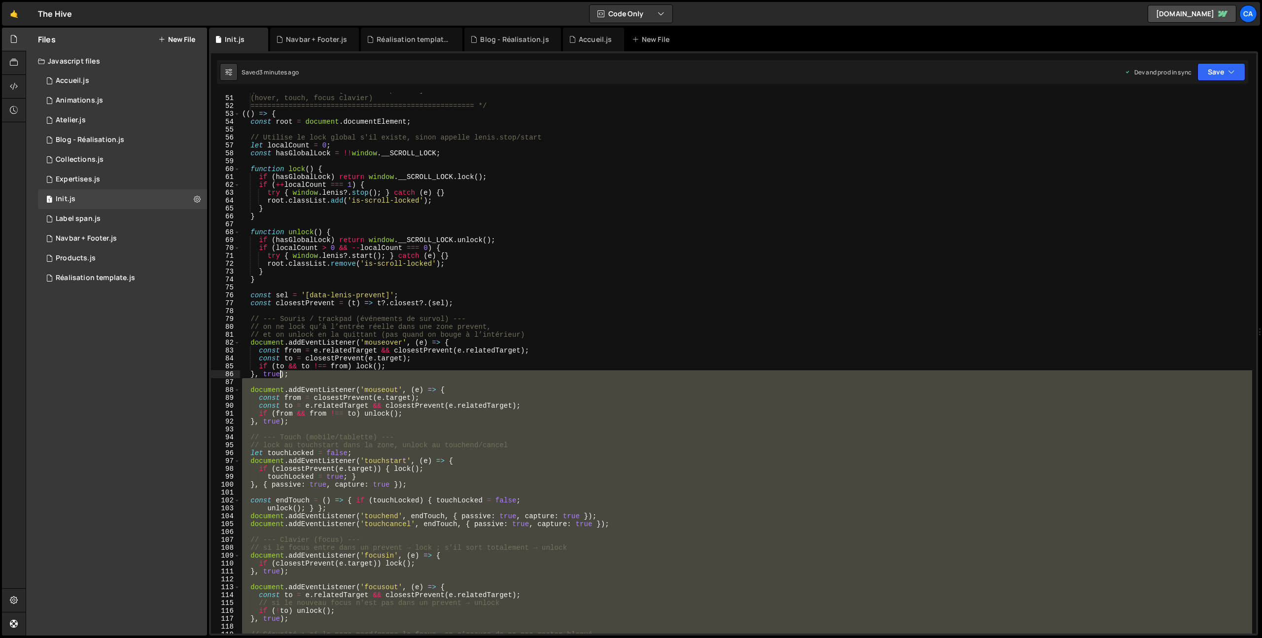
scroll to position [248, 0]
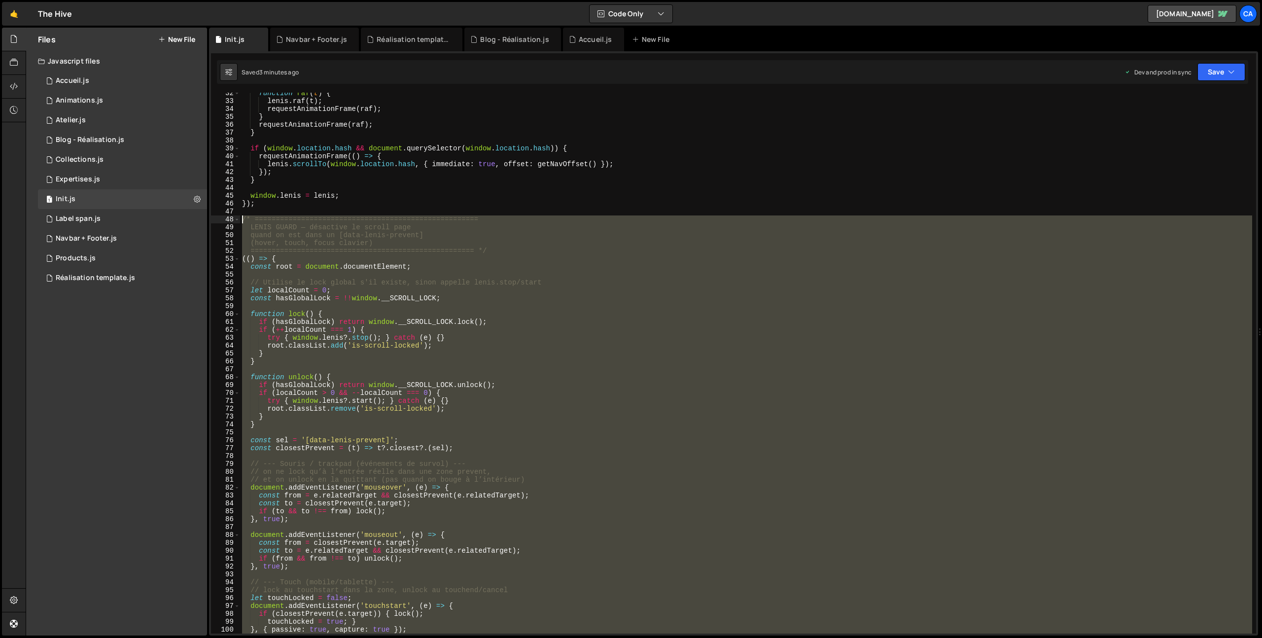
drag, startPoint x: 273, startPoint y: 417, endPoint x: 223, endPoint y: 218, distance: 204.4
click at [223, 218] on div "32 33 34 35 36 37 38 39 40 41 42 43 44 45 46 47 48 49 50 51 52 53 54 55 56 57 5…" at bounding box center [733, 363] width 1045 height 541
type textarea "/* ===================================================== LENIS GUARD — désactiv…"
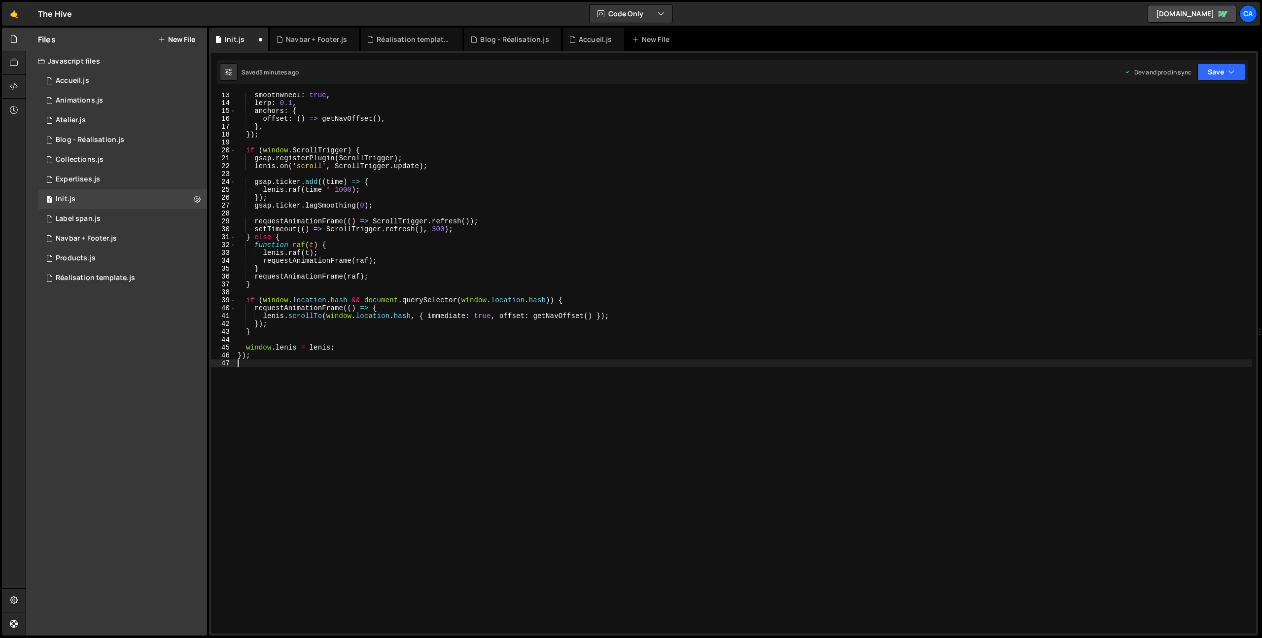
scroll to position [97, 0]
click at [1210, 74] on button "Save" at bounding box center [1222, 72] width 48 height 18
drag, startPoint x: 1200, startPoint y: 129, endPoint x: 1142, endPoint y: 116, distance: 59.2
click at [1200, 130] on div "Save to Production S" at bounding box center [1188, 128] width 103 height 10
